Goal: Task Accomplishment & Management: Use online tool/utility

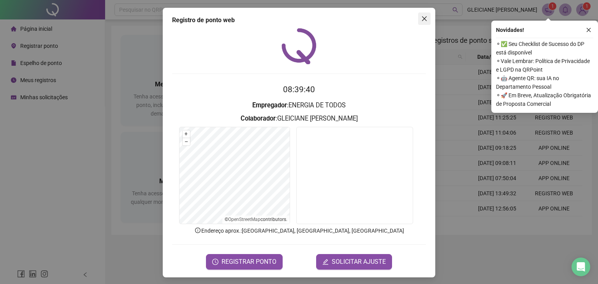
click at [423, 17] on icon "close" at bounding box center [424, 18] width 5 height 5
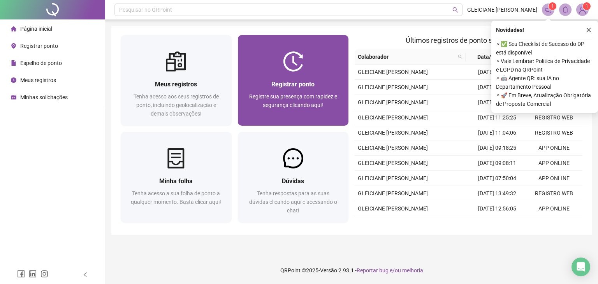
click at [320, 86] on div "Registrar ponto" at bounding box center [293, 84] width 92 height 10
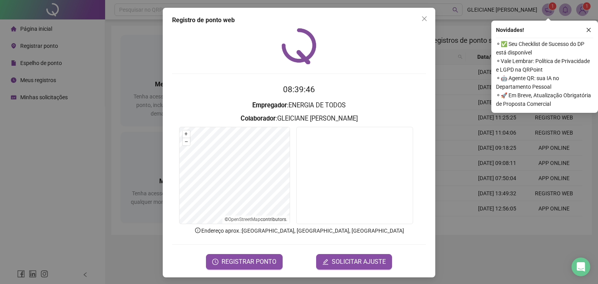
drag, startPoint x: 446, startPoint y: 255, endPoint x: 443, endPoint y: 248, distance: 7.7
click at [446, 254] on div "Registro de ponto web 08:39:46 Empregador : ENERGIA DE TODOS Colaborador : GLEI…" at bounding box center [299, 142] width 598 height 284
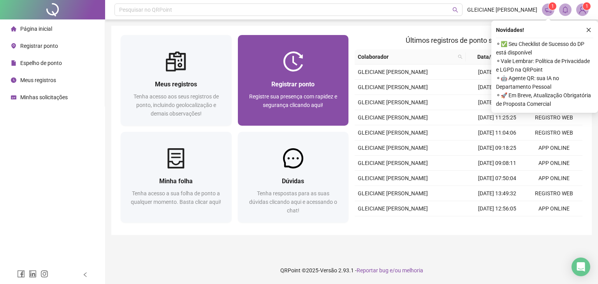
click at [318, 81] on div "Registrar ponto" at bounding box center [293, 84] width 92 height 10
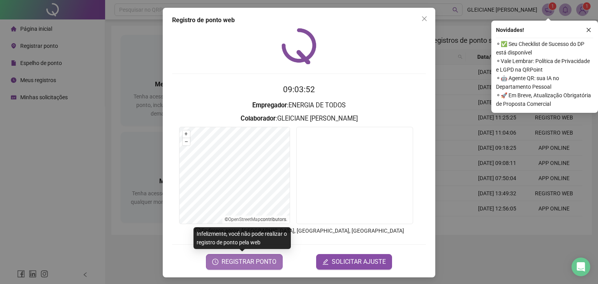
click at [240, 263] on span "REGISTRAR PONTO" at bounding box center [249, 261] width 55 height 9
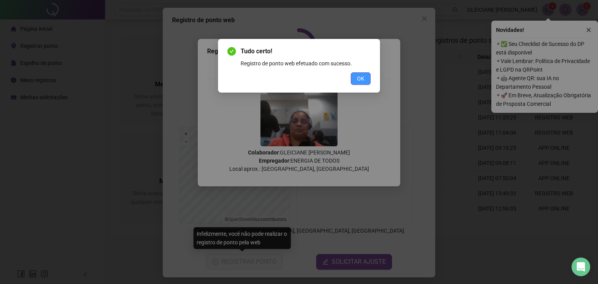
click at [361, 79] on span "OK" at bounding box center [360, 78] width 7 height 9
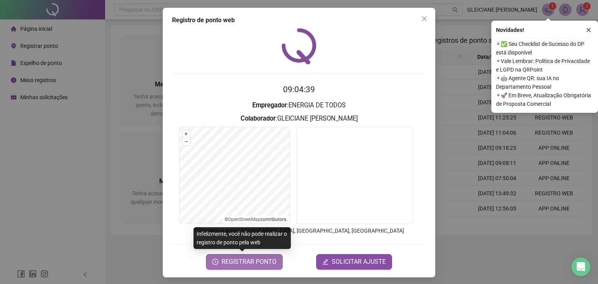
click at [260, 259] on span "REGISTRAR PONTO" at bounding box center [249, 261] width 55 height 9
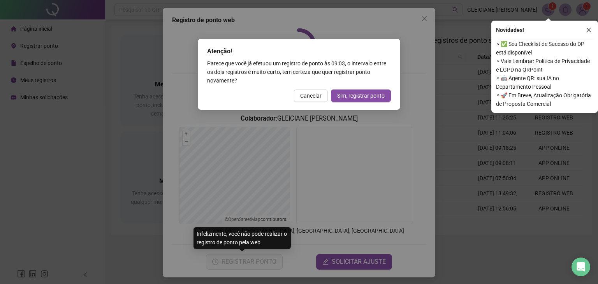
click at [355, 102] on div "Atenção! Parece que você já efetuou um registro de ponto às 09:03 , o intervalo…" at bounding box center [299, 74] width 202 height 71
click at [357, 98] on span "Sim, registrar ponto" at bounding box center [360, 95] width 47 height 9
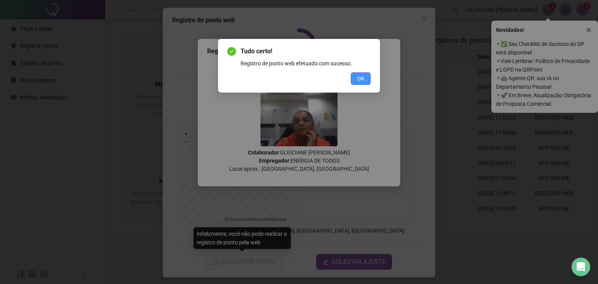
click at [367, 80] on button "OK" at bounding box center [361, 78] width 20 height 12
